Goal: Unclear

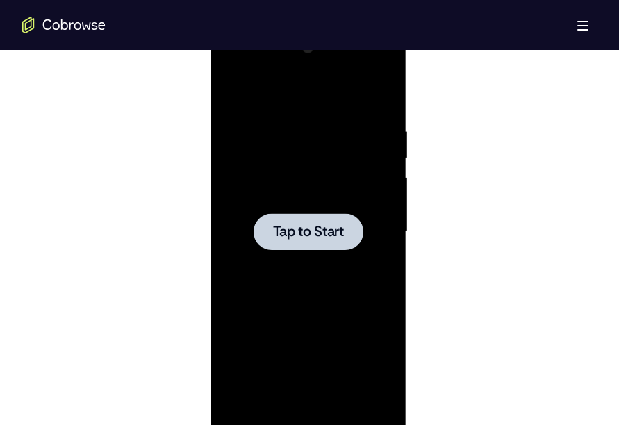
click at [286, 241] on div at bounding box center [309, 231] width 110 height 37
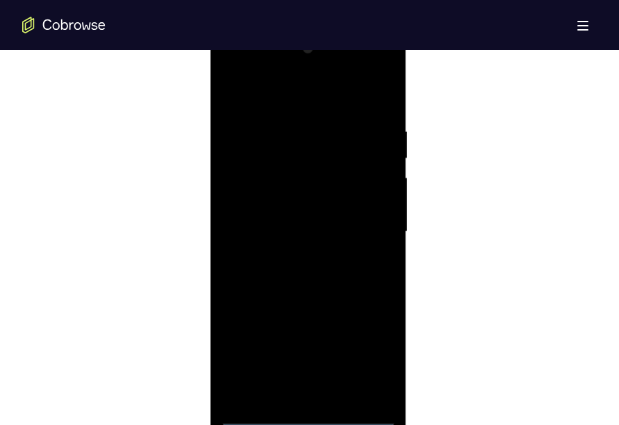
click at [371, 71] on div at bounding box center [308, 232] width 175 height 389
click at [253, 72] on div at bounding box center [308, 232] width 175 height 389
click at [368, 231] on div at bounding box center [308, 232] width 175 height 389
click at [292, 259] on div at bounding box center [308, 232] width 175 height 389
click at [294, 219] on div at bounding box center [308, 232] width 175 height 389
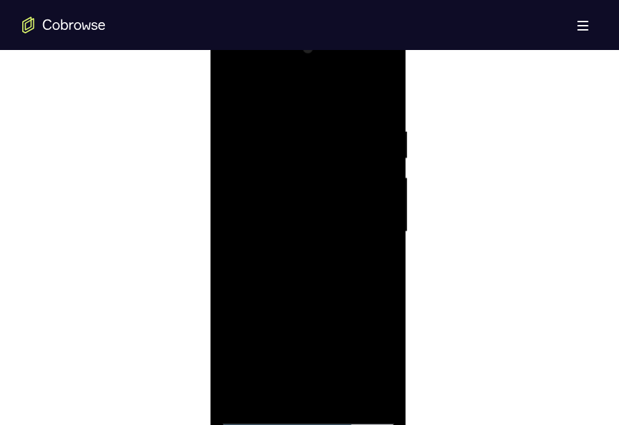
click at [309, 252] on div at bounding box center [308, 232] width 175 height 389
click at [304, 156] on div at bounding box center [308, 232] width 175 height 389
click at [286, 174] on div at bounding box center [308, 232] width 175 height 389
click at [290, 204] on div at bounding box center [308, 232] width 175 height 389
click at [382, 106] on div at bounding box center [308, 232] width 175 height 389
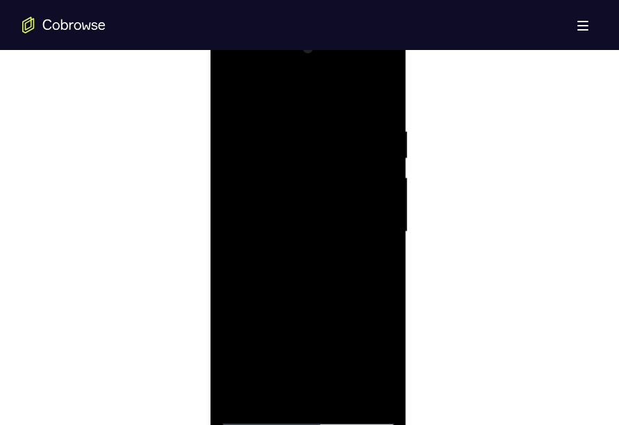
click at [313, 283] on div at bounding box center [308, 232] width 175 height 389
drag, startPoint x: 341, startPoint y: 321, endPoint x: 338, endPoint y: 239, distance: 82.1
click at [338, 239] on div at bounding box center [308, 232] width 175 height 389
click at [383, 208] on div at bounding box center [308, 232] width 175 height 389
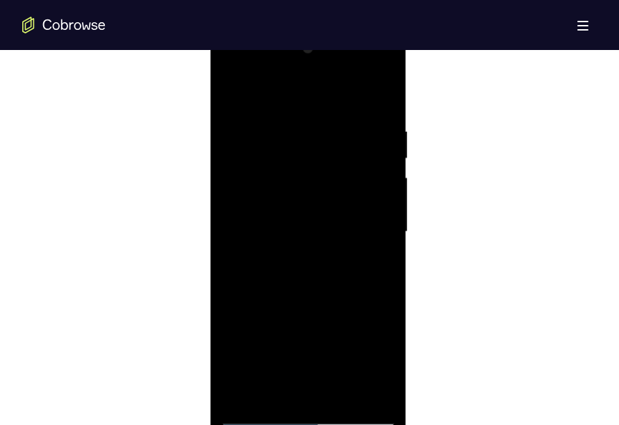
click at [383, 208] on div at bounding box center [308, 232] width 175 height 389
click at [342, 393] on div at bounding box center [308, 232] width 175 height 389
click at [315, 308] on div at bounding box center [308, 232] width 175 height 389
click at [318, 246] on div at bounding box center [308, 232] width 175 height 389
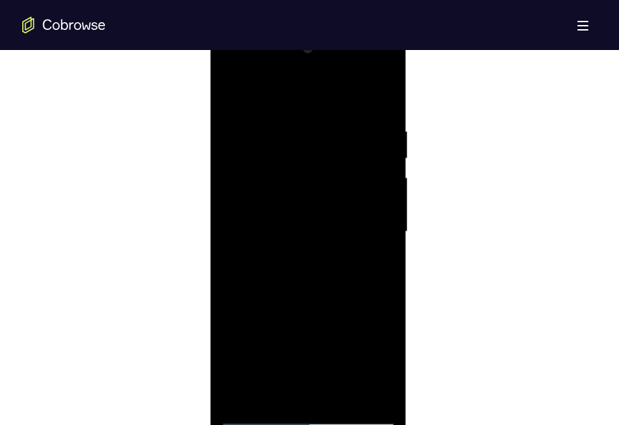
click at [268, 387] on div at bounding box center [308, 232] width 175 height 389
click at [377, 364] on div at bounding box center [308, 232] width 175 height 389
click at [381, 364] on div at bounding box center [308, 232] width 175 height 389
click at [228, 91] on div at bounding box center [308, 232] width 175 height 389
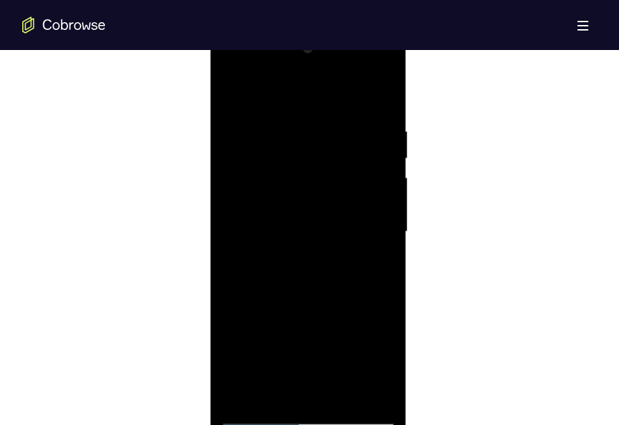
click at [234, 88] on div at bounding box center [308, 232] width 175 height 389
drag, startPoint x: 315, startPoint y: 323, endPoint x: 300, endPoint y: 197, distance: 127.4
click at [300, 197] on div at bounding box center [308, 232] width 175 height 389
drag, startPoint x: 309, startPoint y: 301, endPoint x: 312, endPoint y: 174, distance: 127.3
click at [312, 174] on div at bounding box center [308, 232] width 175 height 389
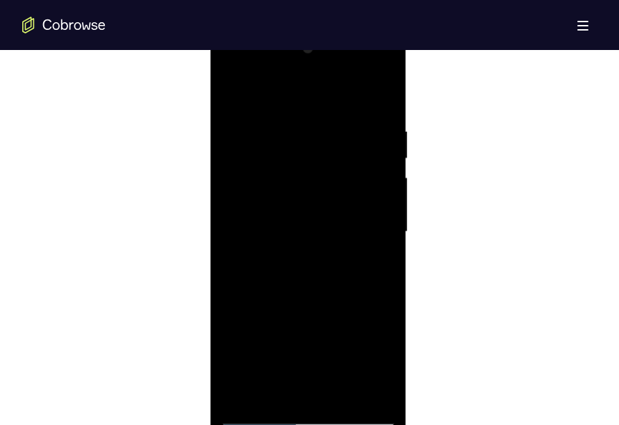
drag, startPoint x: 332, startPoint y: 281, endPoint x: 337, endPoint y: 138, distance: 142.6
click at [337, 138] on div at bounding box center [308, 232] width 175 height 389
drag, startPoint x: 345, startPoint y: 311, endPoint x: 335, endPoint y: 131, distance: 180.3
click at [335, 131] on div at bounding box center [308, 232] width 175 height 389
click at [330, 247] on div at bounding box center [308, 232] width 175 height 389
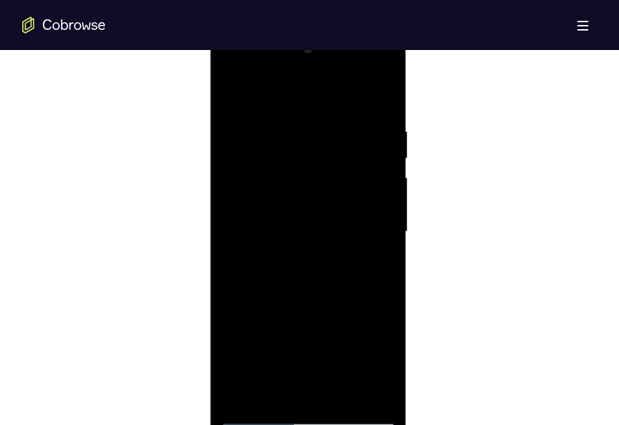
click at [330, 247] on div at bounding box center [308, 232] width 175 height 389
click at [382, 253] on div at bounding box center [308, 232] width 175 height 389
drag, startPoint x: 343, startPoint y: 307, endPoint x: 331, endPoint y: 170, distance: 136.8
click at [331, 170] on div at bounding box center [308, 232] width 175 height 389
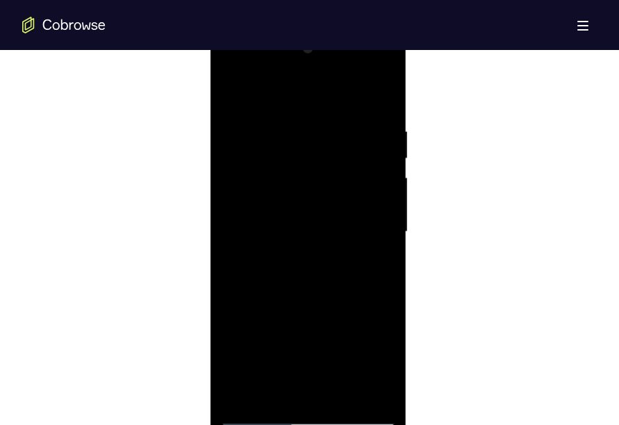
drag, startPoint x: 315, startPoint y: 320, endPoint x: 302, endPoint y: 165, distance: 155.5
click at [302, 165] on div at bounding box center [308, 232] width 175 height 389
click at [325, 265] on div at bounding box center [308, 232] width 175 height 389
click at [383, 270] on div at bounding box center [308, 232] width 175 height 389
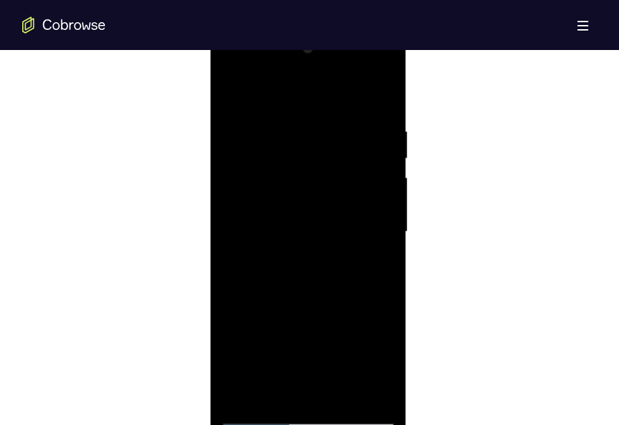
drag, startPoint x: 343, startPoint y: 338, endPoint x: 332, endPoint y: 165, distance: 172.8
click at [332, 165] on div at bounding box center [308, 232] width 175 height 389
drag, startPoint x: 327, startPoint y: 311, endPoint x: 318, endPoint y: 149, distance: 162.2
click at [318, 149] on div at bounding box center [308, 232] width 175 height 389
click at [331, 220] on div at bounding box center [308, 232] width 175 height 389
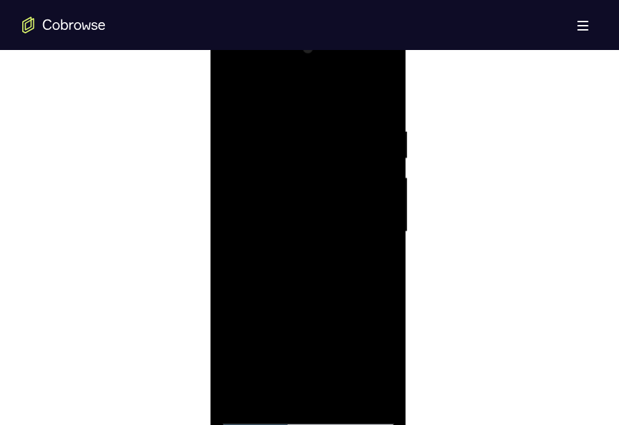
click at [331, 220] on div at bounding box center [308, 232] width 175 height 389
click at [385, 206] on div at bounding box center [308, 232] width 175 height 389
drag, startPoint x: 346, startPoint y: 336, endPoint x: 313, endPoint y: 158, distance: 181.7
click at [313, 158] on div at bounding box center [308, 232] width 175 height 389
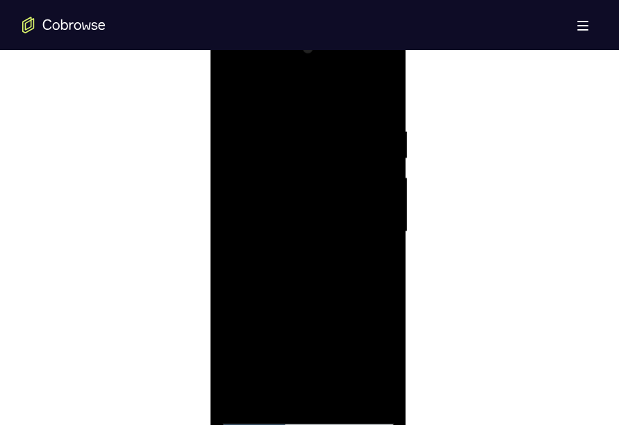
drag, startPoint x: 314, startPoint y: 304, endPoint x: 307, endPoint y: 158, distance: 146.1
click at [307, 158] on div at bounding box center [308, 232] width 175 height 389
click at [324, 195] on div at bounding box center [308, 232] width 175 height 389
drag, startPoint x: 332, startPoint y: 289, endPoint x: 325, endPoint y: 141, distance: 148.2
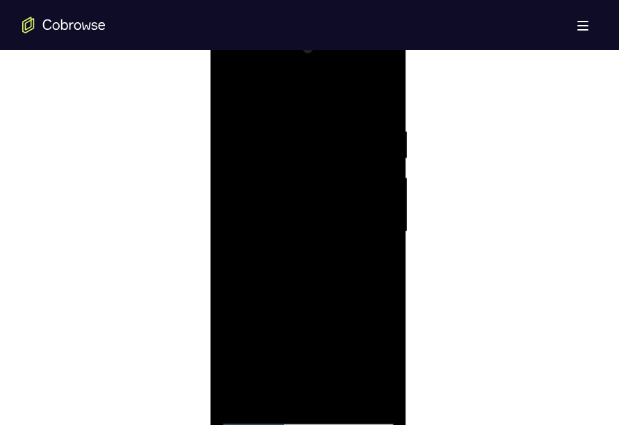
click at [325, 141] on div at bounding box center [308, 232] width 175 height 389
drag, startPoint x: 332, startPoint y: 321, endPoint x: 325, endPoint y: 184, distance: 137.2
click at [325, 184] on div at bounding box center [308, 232] width 175 height 389
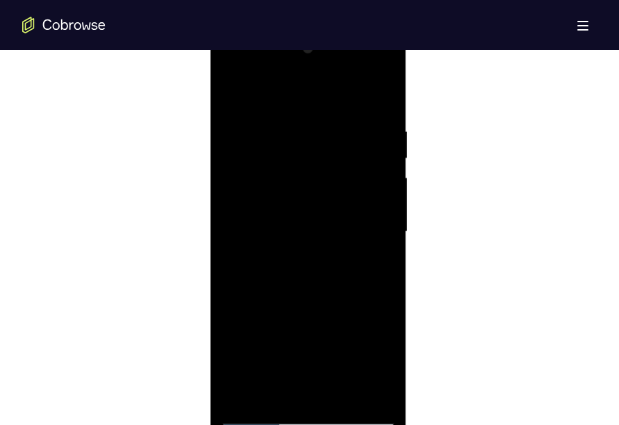
drag, startPoint x: 326, startPoint y: 300, endPoint x: 326, endPoint y: 159, distance: 141.1
click at [326, 159] on div at bounding box center [308, 232] width 175 height 389
drag, startPoint x: 316, startPoint y: 283, endPoint x: 319, endPoint y: 135, distance: 148.1
click at [319, 135] on div at bounding box center [308, 232] width 175 height 389
drag, startPoint x: 330, startPoint y: 318, endPoint x: 311, endPoint y: 178, distance: 141.0
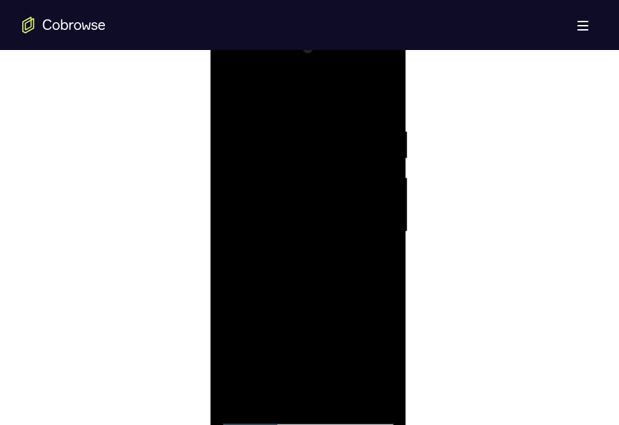
click at [311, 178] on div at bounding box center [308, 232] width 175 height 389
drag, startPoint x: 302, startPoint y: 306, endPoint x: 298, endPoint y: 167, distance: 139.1
click at [298, 167] on div at bounding box center [308, 232] width 175 height 389
drag, startPoint x: 329, startPoint y: 330, endPoint x: 329, endPoint y: 179, distance: 150.8
click at [329, 179] on div at bounding box center [308, 232] width 175 height 389
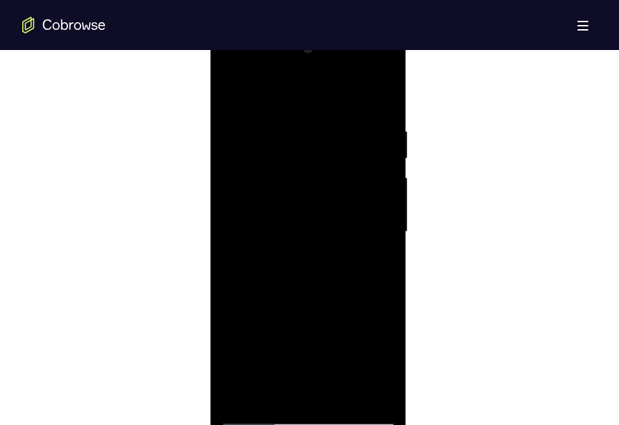
drag, startPoint x: 330, startPoint y: 334, endPoint x: 336, endPoint y: 159, distance: 175.3
click at [336, 159] on div at bounding box center [308, 232] width 175 height 389
click at [389, 326] on div at bounding box center [308, 232] width 175 height 389
drag, startPoint x: 357, startPoint y: 347, endPoint x: 350, endPoint y: 181, distance: 166.3
click at [350, 181] on div at bounding box center [308, 232] width 175 height 389
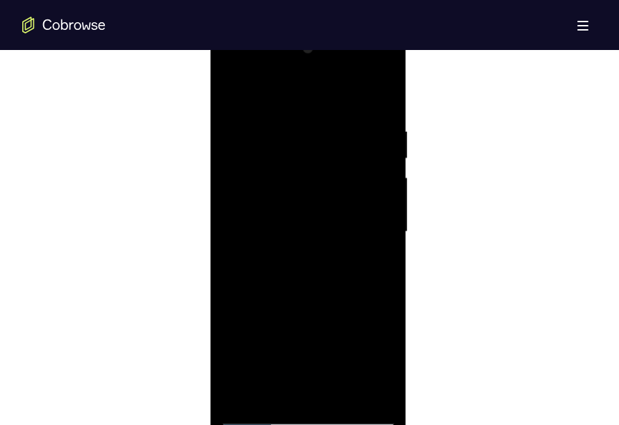
drag, startPoint x: 333, startPoint y: 309, endPoint x: 331, endPoint y: 127, distance: 182.8
click at [331, 127] on div at bounding box center [308, 232] width 175 height 389
click at [298, 226] on div at bounding box center [308, 232] width 175 height 389
click at [382, 223] on div at bounding box center [308, 232] width 175 height 389
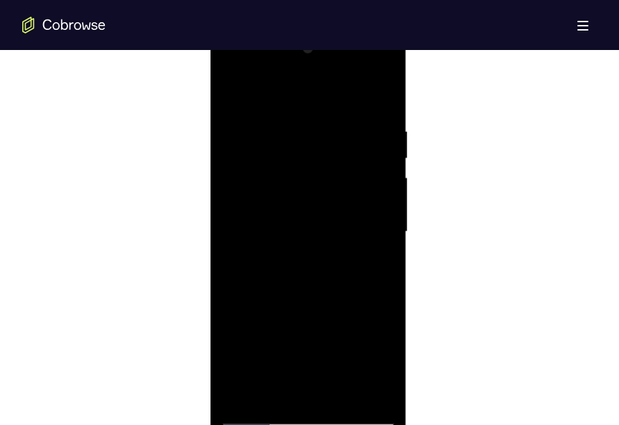
click at [382, 223] on div at bounding box center [308, 232] width 175 height 389
click at [390, 220] on div at bounding box center [308, 232] width 175 height 389
drag, startPoint x: 309, startPoint y: 336, endPoint x: 303, endPoint y: 167, distance: 169.0
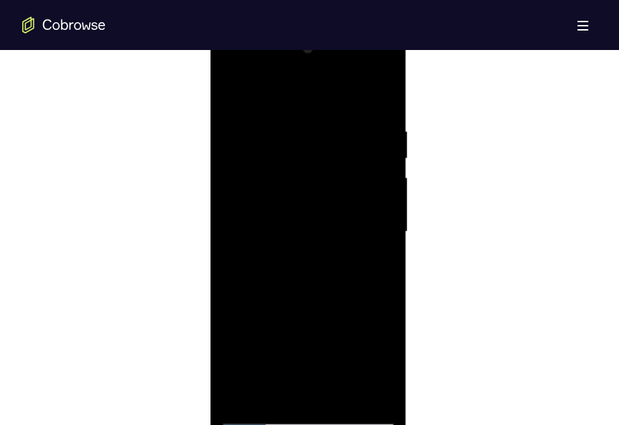
click at [303, 167] on div at bounding box center [308, 232] width 175 height 389
drag, startPoint x: 331, startPoint y: 343, endPoint x: 311, endPoint y: 140, distance: 203.9
click at [311, 140] on div at bounding box center [308, 232] width 175 height 389
drag, startPoint x: 302, startPoint y: 357, endPoint x: 293, endPoint y: 179, distance: 178.8
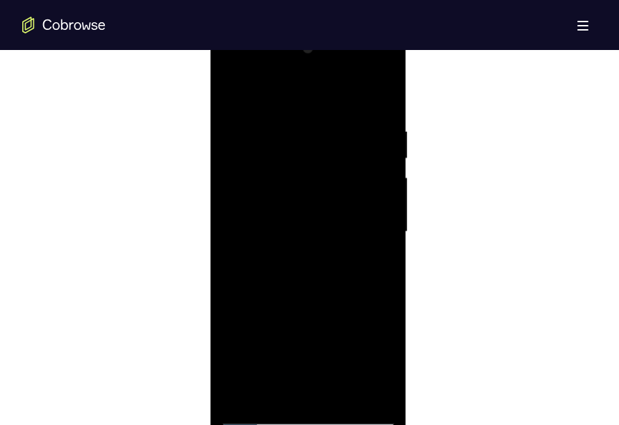
click at [293, 179] on div at bounding box center [308, 232] width 175 height 389
drag, startPoint x: 298, startPoint y: 326, endPoint x: 309, endPoint y: 152, distance: 174.1
click at [309, 152] on div at bounding box center [308, 232] width 175 height 389
click at [386, 220] on div at bounding box center [308, 232] width 175 height 389
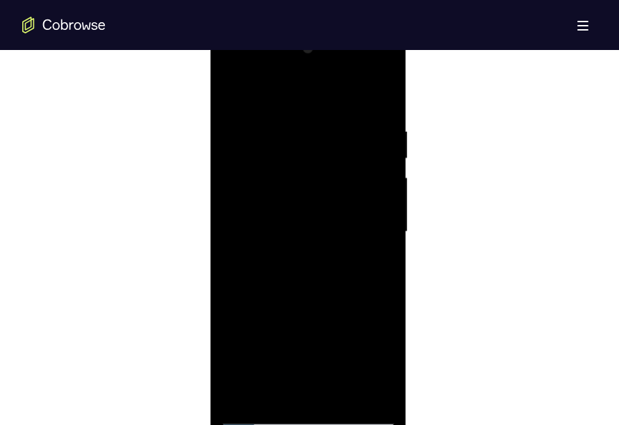
click at [386, 220] on div at bounding box center [308, 232] width 175 height 389
click at [340, 264] on div at bounding box center [308, 232] width 175 height 389
drag, startPoint x: 334, startPoint y: 366, endPoint x: 326, endPoint y: 222, distance: 144.1
click at [326, 222] on div at bounding box center [308, 232] width 175 height 389
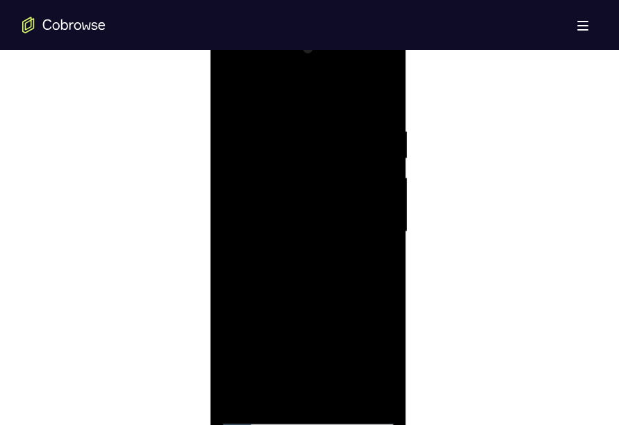
drag, startPoint x: 317, startPoint y: 298, endPoint x: 323, endPoint y: 152, distance: 146.8
click at [323, 152] on div at bounding box center [308, 232] width 175 height 389
click at [339, 231] on div at bounding box center [308, 232] width 175 height 389
click at [380, 263] on div at bounding box center [308, 232] width 175 height 389
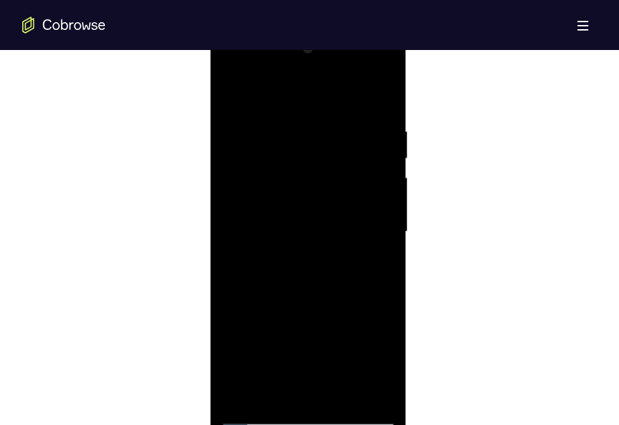
click at [384, 261] on div at bounding box center [308, 232] width 175 height 389
drag, startPoint x: 346, startPoint y: 311, endPoint x: 355, endPoint y: 120, distance: 190.7
click at [355, 120] on div at bounding box center [308, 232] width 175 height 389
drag, startPoint x: 316, startPoint y: 289, endPoint x: 332, endPoint y: 95, distance: 194.7
click at [332, 95] on div at bounding box center [308, 232] width 175 height 389
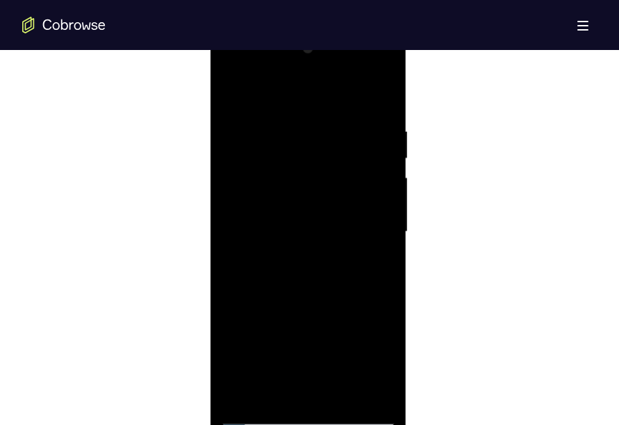
drag, startPoint x: 322, startPoint y: 308, endPoint x: 325, endPoint y: 114, distance: 194.0
click at [325, 114] on div at bounding box center [308, 232] width 175 height 389
drag, startPoint x: 325, startPoint y: 309, endPoint x: 332, endPoint y: 117, distance: 192.0
click at [332, 117] on div at bounding box center [308, 232] width 175 height 389
drag, startPoint x: 319, startPoint y: 277, endPoint x: 336, endPoint y: 86, distance: 191.3
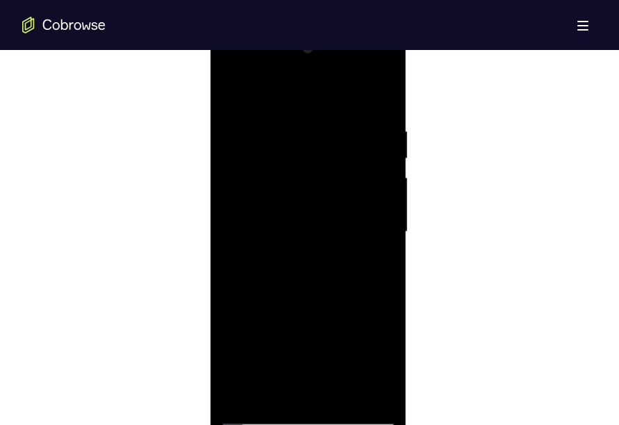
click at [336, 86] on div at bounding box center [308, 232] width 175 height 389
drag, startPoint x: 339, startPoint y: 254, endPoint x: 337, endPoint y: 111, distance: 143.2
click at [337, 111] on div at bounding box center [308, 232] width 175 height 389
drag, startPoint x: 342, startPoint y: 277, endPoint x: 341, endPoint y: 99, distance: 178.0
click at [341, 99] on div at bounding box center [308, 232] width 175 height 389
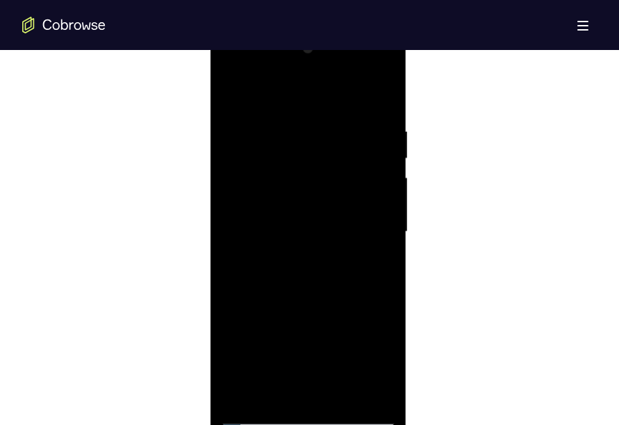
drag, startPoint x: 340, startPoint y: 252, endPoint x: 336, endPoint y: 103, distance: 149.5
click at [336, 103] on div at bounding box center [308, 232] width 175 height 389
drag, startPoint x: 339, startPoint y: 334, endPoint x: 329, endPoint y: 182, distance: 151.9
click at [329, 182] on div at bounding box center [308, 232] width 175 height 389
click at [387, 254] on div at bounding box center [308, 232] width 175 height 389
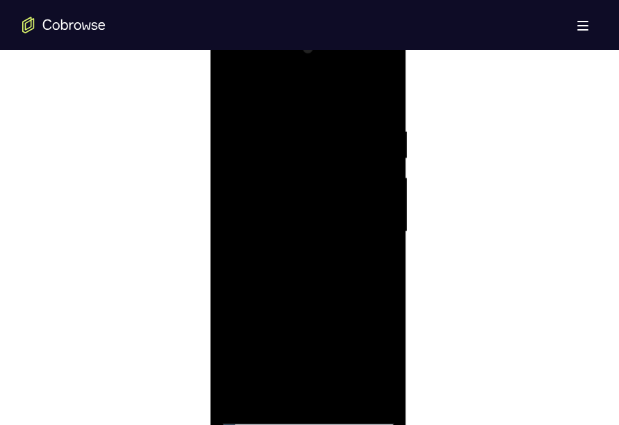
click at [230, 259] on div at bounding box center [308, 232] width 175 height 389
drag, startPoint x: 341, startPoint y: 356, endPoint x: 341, endPoint y: 252, distance: 103.6
click at [341, 252] on div at bounding box center [308, 232] width 175 height 389
click at [366, 350] on div at bounding box center [308, 232] width 175 height 389
